Goal: Find specific page/section: Find specific page/section

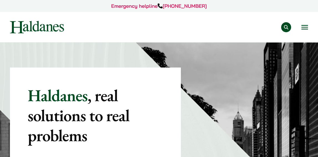
click at [288, 26] on button "Search" at bounding box center [287, 27] width 10 height 10
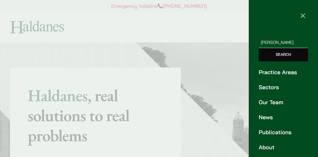
type input "[PERSON_NAME]"
click at [259, 48] on input "Search" at bounding box center [283, 54] width 49 height 13
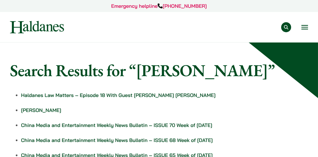
click at [285, 25] on button "Search" at bounding box center [287, 27] width 10 height 10
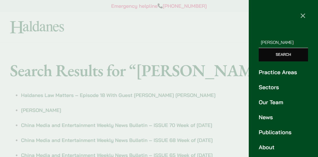
click at [267, 100] on link "Our Team" at bounding box center [283, 102] width 49 height 8
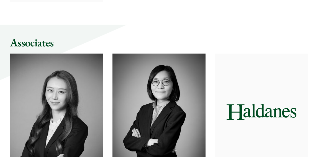
scroll to position [1276, 0]
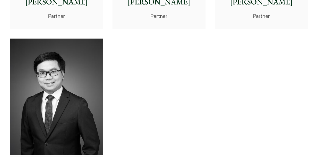
scroll to position [1135, 0]
